Goal: Task Accomplishment & Management: Manage account settings

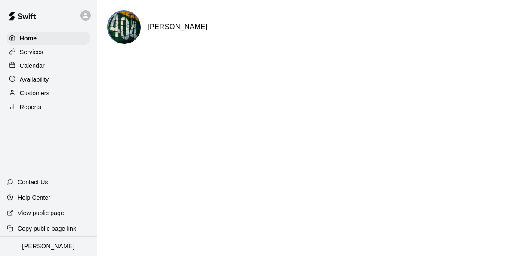
click at [31, 68] on p "Calendar" at bounding box center [32, 65] width 25 height 9
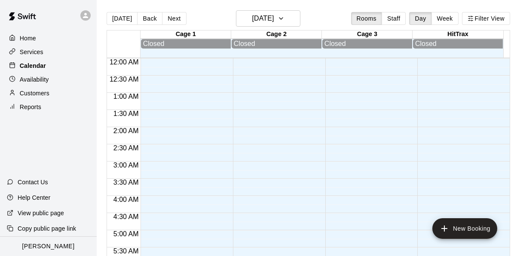
scroll to position [308, 0]
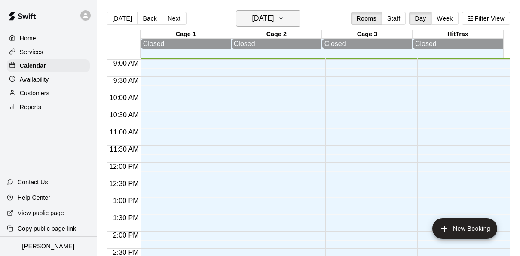
click at [274, 17] on h6 "[DATE]" at bounding box center [263, 18] width 22 height 12
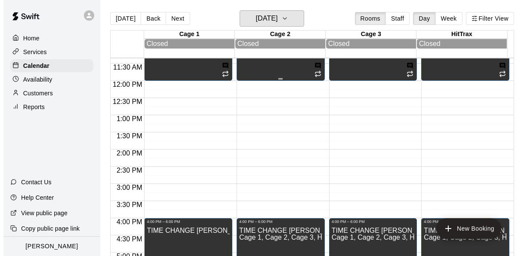
scroll to position [394, 0]
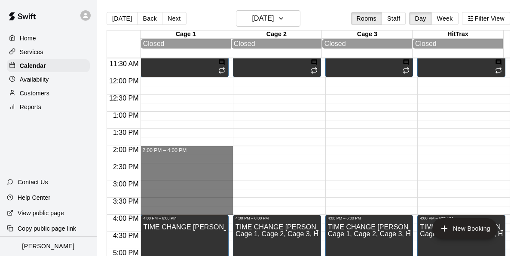
drag, startPoint x: 151, startPoint y: 149, endPoint x: 155, endPoint y: 213, distance: 64.2
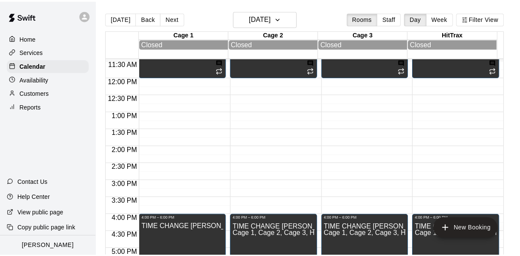
scroll to position [100, 0]
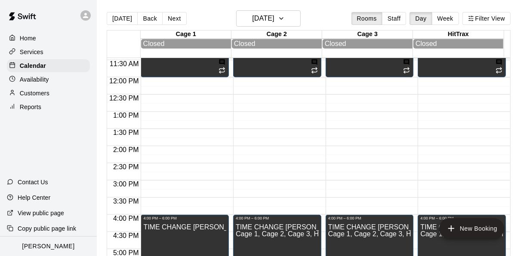
type input "**********"
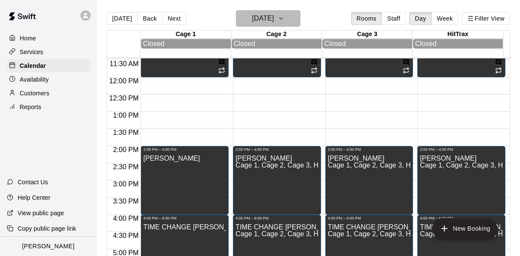
click at [289, 19] on button "[DATE]" at bounding box center [268, 18] width 65 height 16
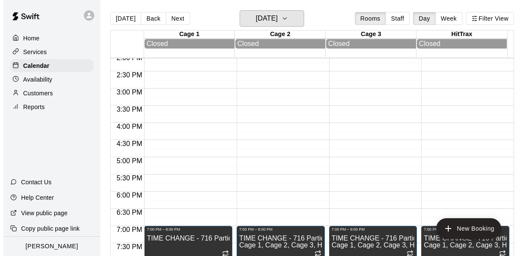
scroll to position [493, 0]
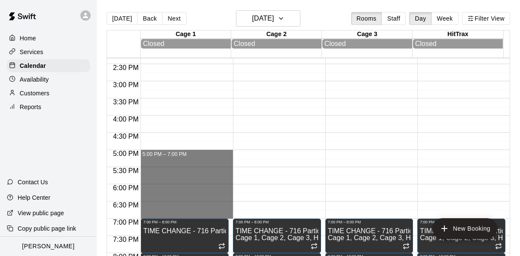
drag, startPoint x: 149, startPoint y: 152, endPoint x: 157, endPoint y: 218, distance: 65.8
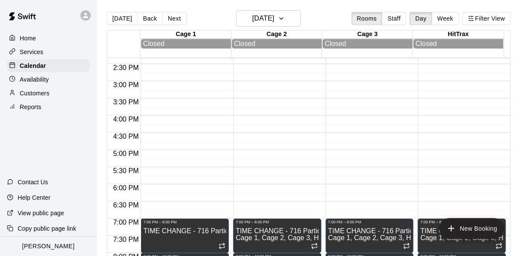
type input "**********"
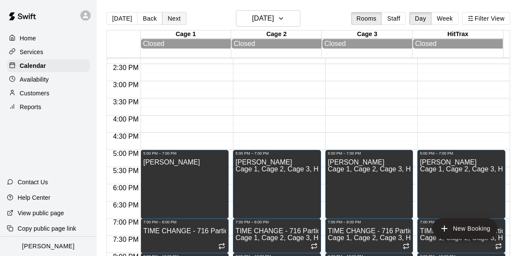
click at [167, 20] on button "Next" at bounding box center [174, 18] width 24 height 13
